Goal: Check status: Check status

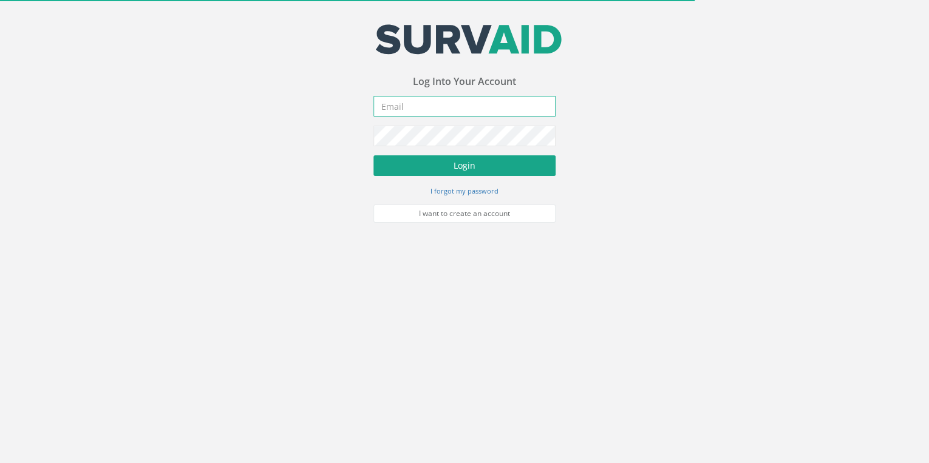
type input "[EMAIL_ADDRESS][DOMAIN_NAME]"
click at [465, 162] on button "Login" at bounding box center [464, 165] width 182 height 21
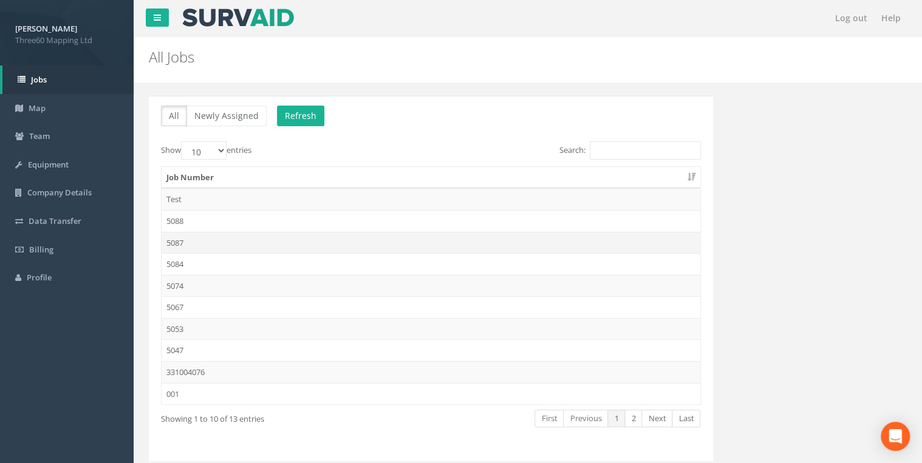
click at [178, 237] on td "5087" at bounding box center [431, 243] width 539 height 22
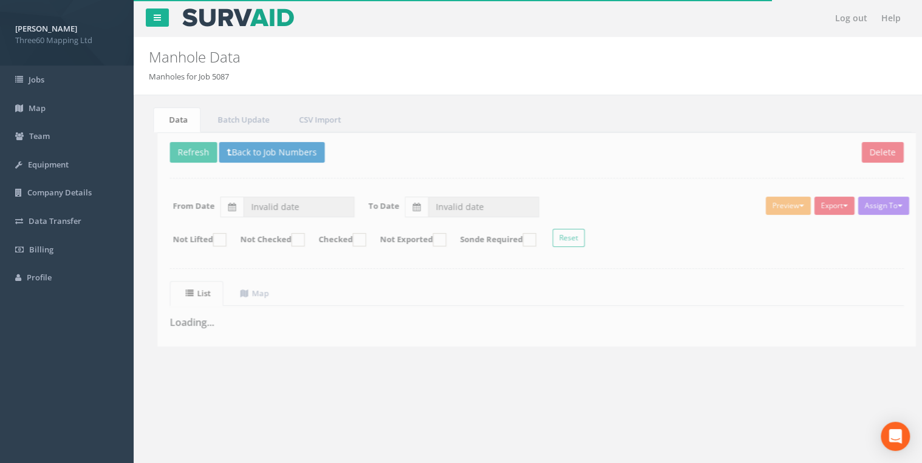
click at [248, 216] on div "Assign To No Companies Added Export 360 Manhole Heathrow United Utilities SurvA…" at bounding box center [528, 224] width 752 height 66
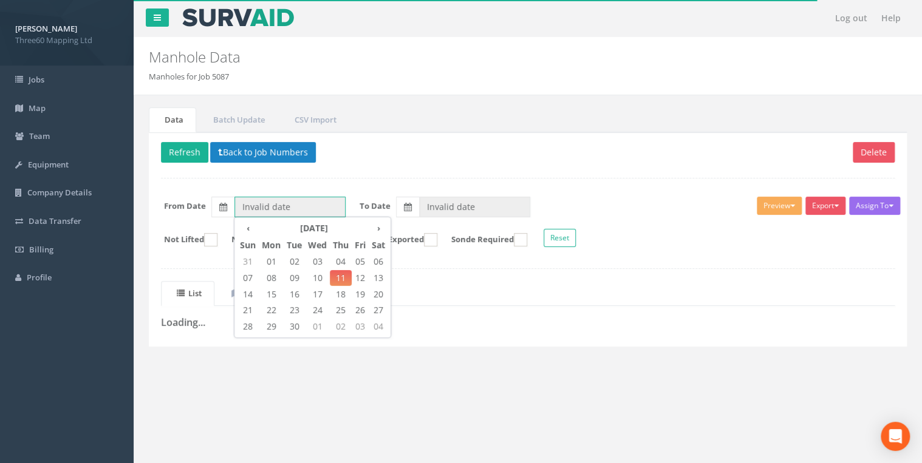
click at [251, 206] on input "Invalid date" at bounding box center [289, 207] width 111 height 21
click at [291, 276] on span "09" at bounding box center [294, 278] width 21 height 16
type input "[DATE]"
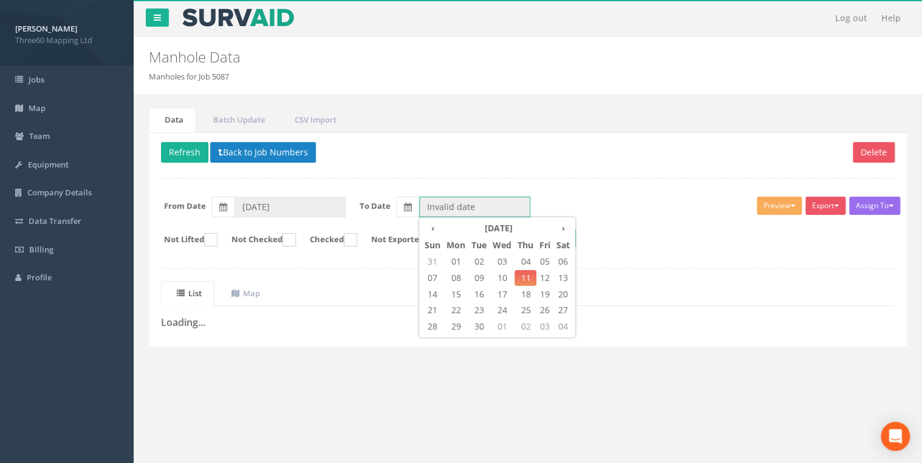
drag, startPoint x: 427, startPoint y: 198, endPoint x: 442, endPoint y: 202, distance: 15.0
click at [428, 198] on input "Invalid date" at bounding box center [474, 207] width 111 height 21
click at [498, 274] on span "10" at bounding box center [501, 278] width 25 height 16
type input "[DATE]"
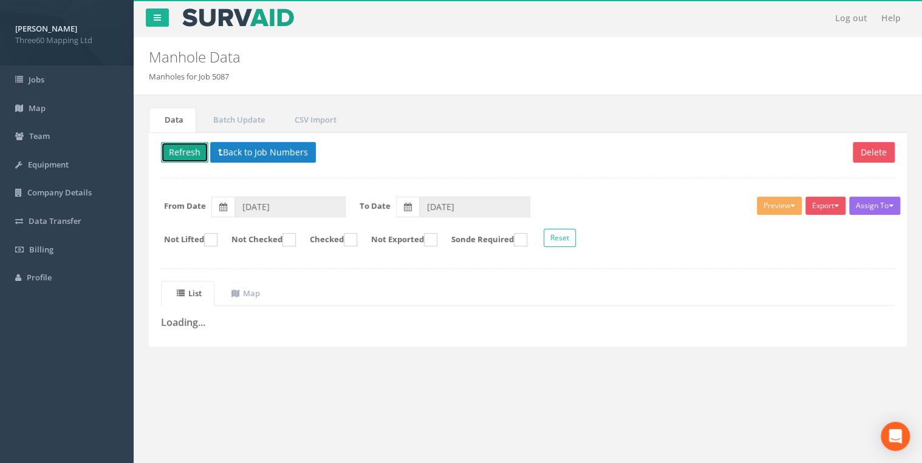
click at [186, 151] on button "Refresh" at bounding box center [184, 152] width 47 height 21
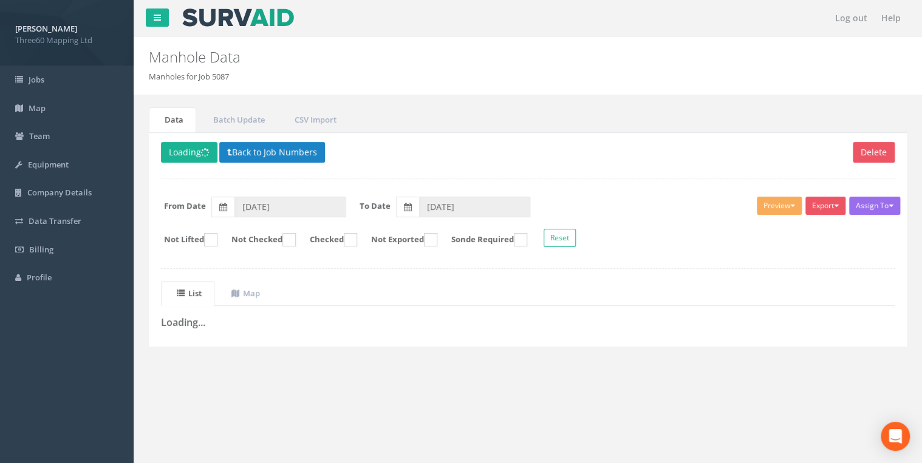
click at [363, 261] on div "Delete Loading Back to Job Numbers Assign To No Companies Added Export 360 Manh…" at bounding box center [528, 239] width 758 height 214
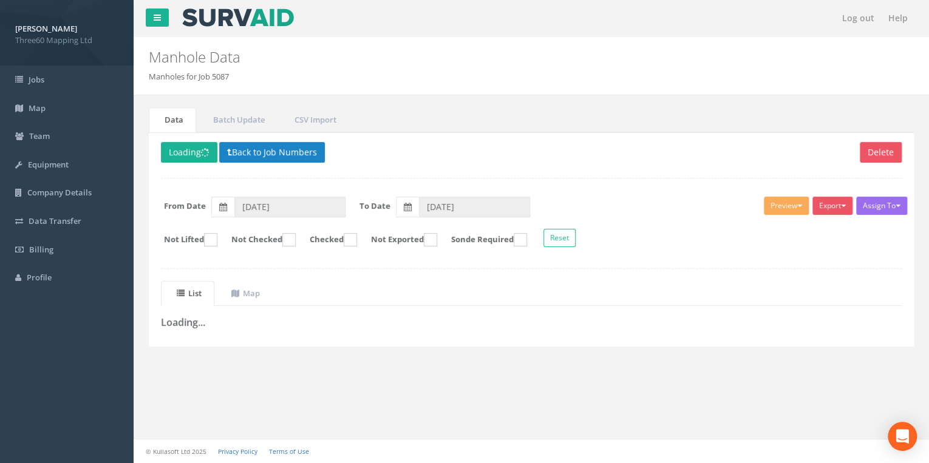
click at [437, 182] on div "Delete Loading Back to Job Numbers Assign To No Companies Added Export 360 Manh…" at bounding box center [531, 239] width 765 height 214
click at [345, 63] on h2 "Manhole Data" at bounding box center [466, 57] width 635 height 16
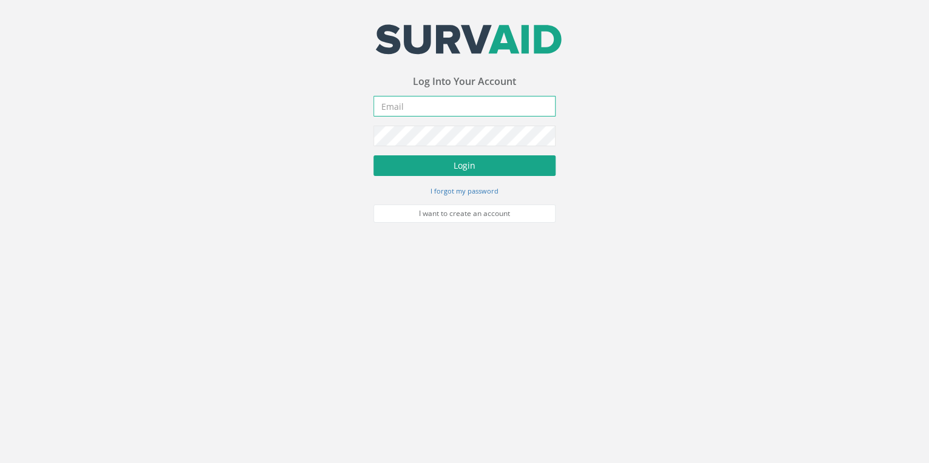
type input "[EMAIL_ADDRESS][DOMAIN_NAME]"
click at [461, 160] on button "Login" at bounding box center [464, 165] width 182 height 21
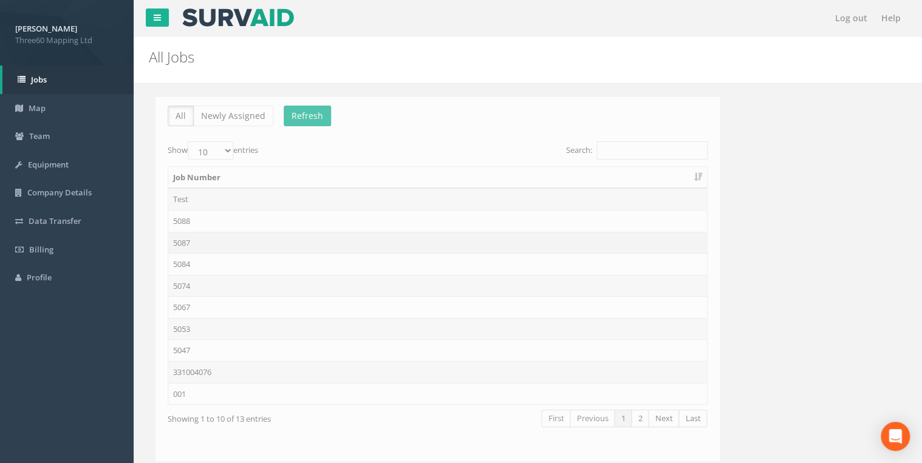
click at [184, 233] on td "5087" at bounding box center [431, 243] width 539 height 22
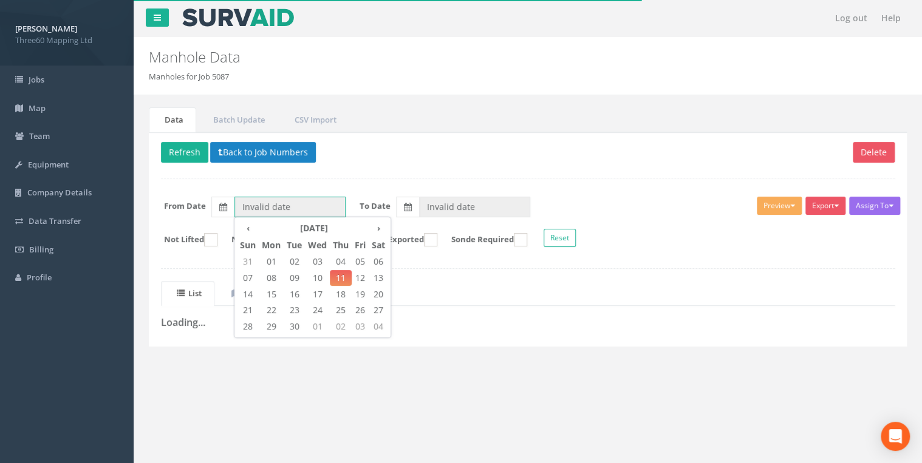
click at [254, 205] on input "Invalid date" at bounding box center [289, 207] width 111 height 21
click at [300, 273] on span "09" at bounding box center [294, 278] width 21 height 16
type input "[DATE]"
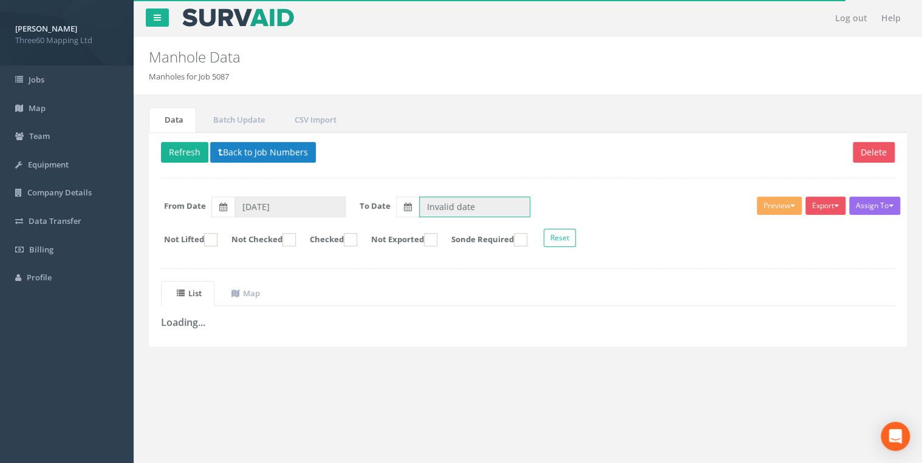
click at [427, 202] on input "Invalid date" at bounding box center [474, 207] width 111 height 21
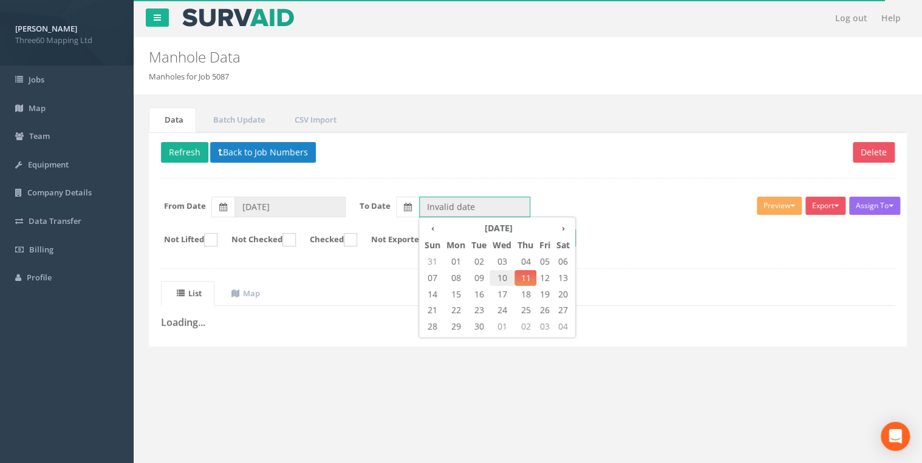
click at [500, 277] on span "10" at bounding box center [501, 278] width 25 height 16
type input "[DATE]"
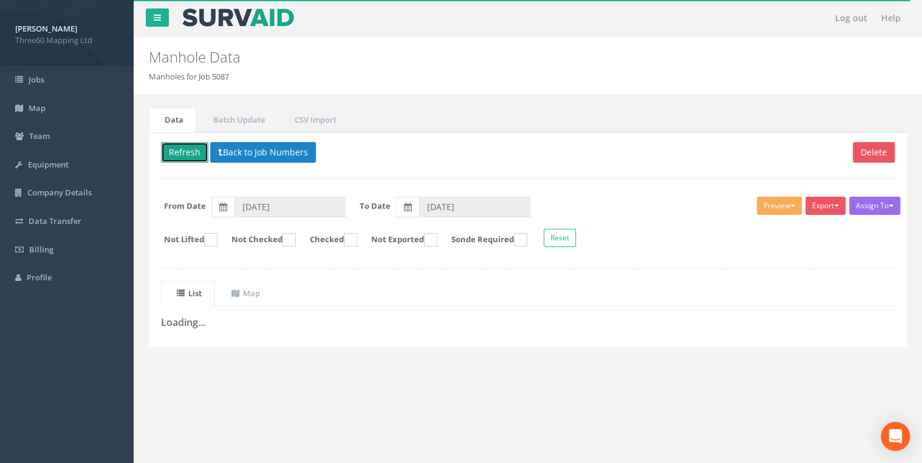
click at [197, 146] on button "Refresh" at bounding box center [184, 152] width 47 height 21
